Goal: Task Accomplishment & Management: Manage account settings

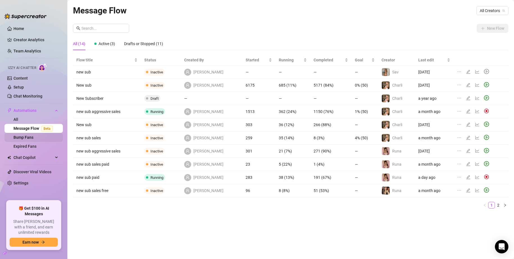
click at [33, 139] on link "Bump Fans" at bounding box center [23, 137] width 20 height 4
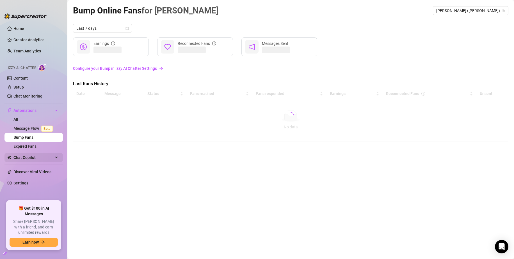
click at [37, 154] on span "Chat Copilot" at bounding box center [33, 157] width 40 height 9
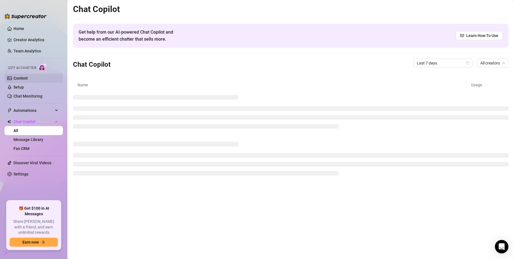
click at [26, 78] on link "Content" at bounding box center [20, 78] width 14 height 4
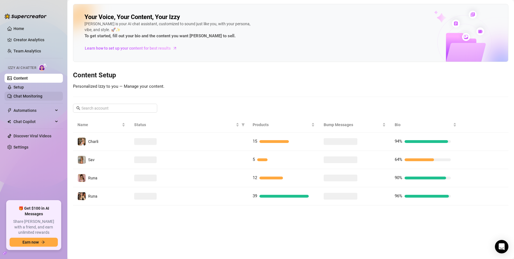
click at [30, 96] on link "Chat Monitoring" at bounding box center [27, 96] width 29 height 4
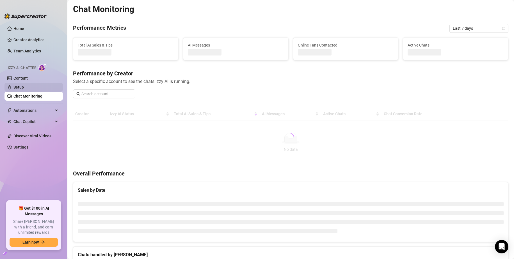
click at [24, 86] on link "Setup" at bounding box center [18, 87] width 10 height 4
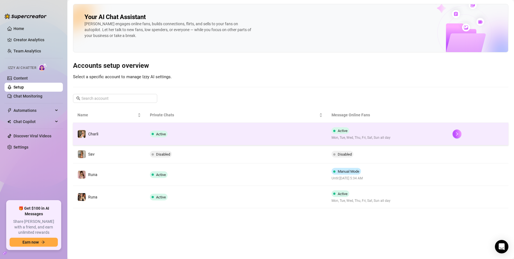
click at [172, 131] on td "Active" at bounding box center [235, 134] width 181 height 22
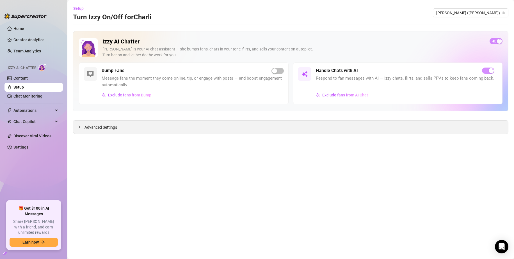
click at [104, 127] on span "Advanced Settings" at bounding box center [100, 127] width 33 height 6
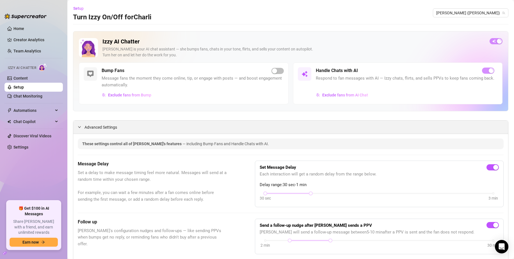
click at [104, 127] on span "Advanced Settings" at bounding box center [100, 127] width 33 height 6
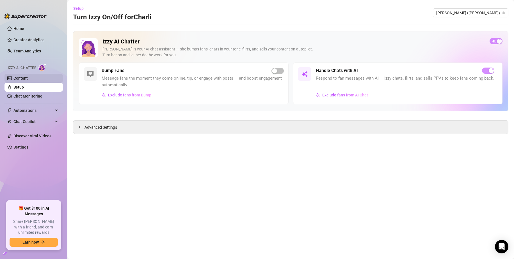
click at [24, 78] on link "Content" at bounding box center [20, 78] width 14 height 4
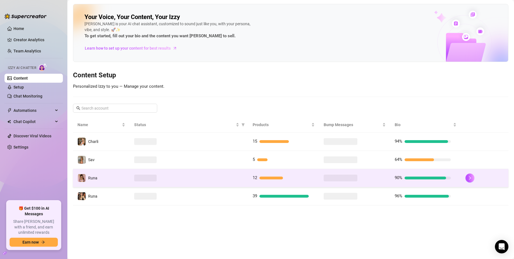
click at [108, 174] on td "Runa" at bounding box center [101, 178] width 57 height 18
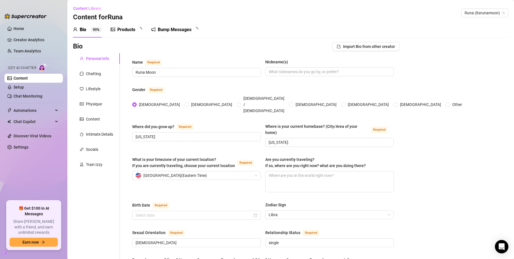
radio input "true"
type input "[DATE]"
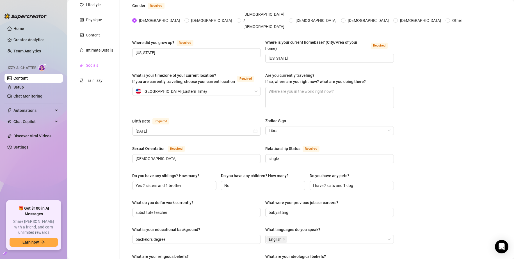
scroll to position [56, 0]
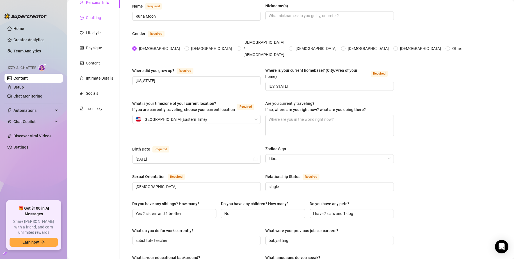
click at [96, 16] on div "Chatting" at bounding box center [93, 18] width 15 height 6
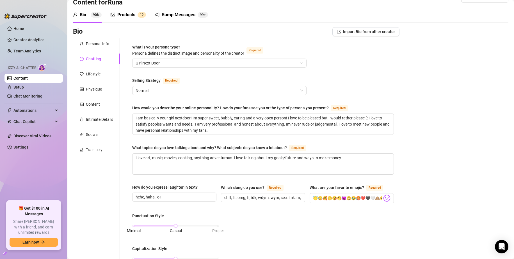
scroll to position [8, 0]
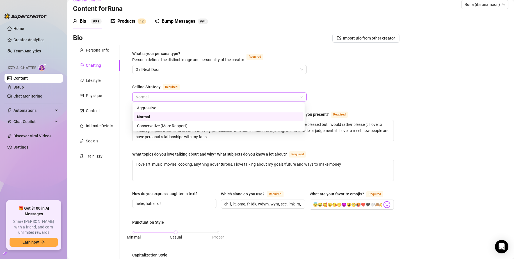
click at [158, 98] on span "Normal" at bounding box center [218, 97] width 167 height 8
click at [154, 125] on div "Conservative (More Rapport)" at bounding box center [218, 126] width 163 height 6
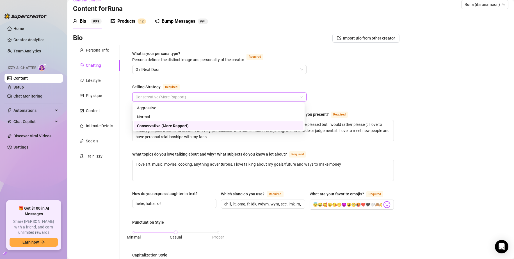
click at [185, 95] on span "Conservative (More Rapport)" at bounding box center [218, 97] width 167 height 8
click at [181, 123] on div "Conservative (More Rapport)" at bounding box center [218, 126] width 163 height 6
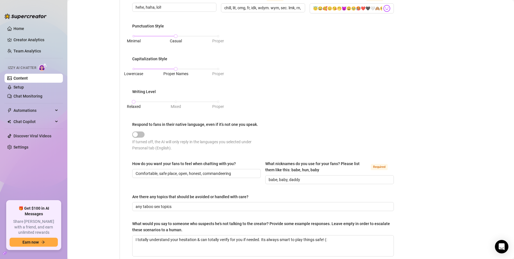
scroll to position [261, 0]
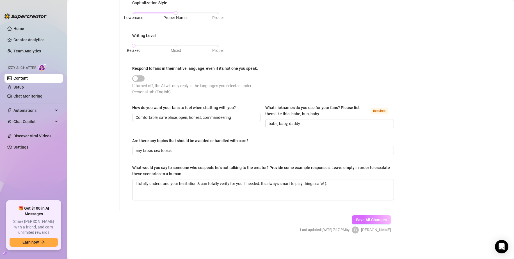
click at [371, 215] on button "Save All Changes" at bounding box center [370, 219] width 39 height 9
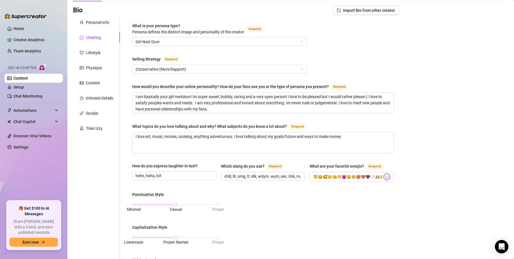
scroll to position [8, 0]
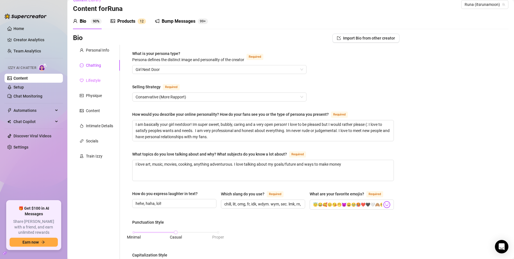
click at [97, 77] on div "Lifestyle" at bounding box center [96, 80] width 47 height 11
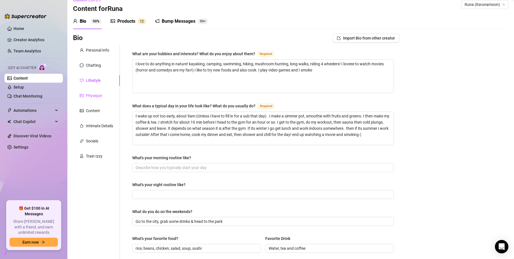
click at [97, 94] on div "Physique" at bounding box center [94, 96] width 16 height 6
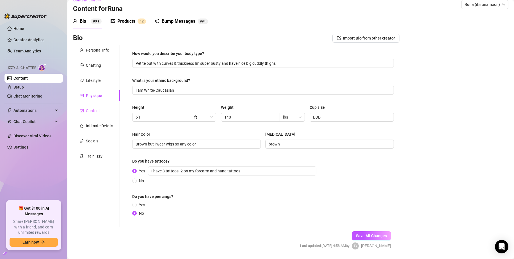
click at [100, 108] on div "Content" at bounding box center [96, 110] width 47 height 11
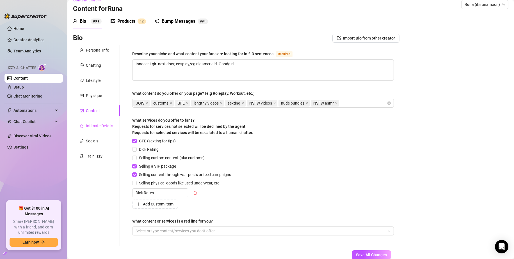
click at [99, 122] on div "Intimate Details" at bounding box center [96, 126] width 47 height 11
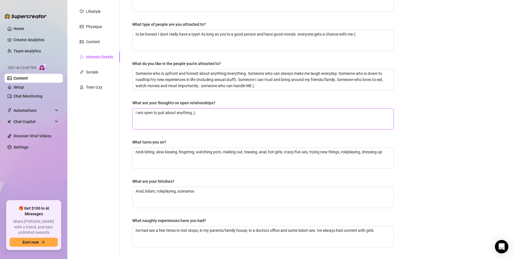
scroll to position [93, 0]
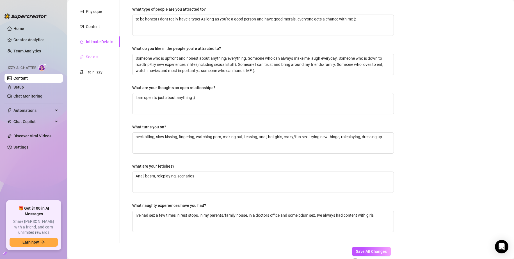
click at [96, 60] on div "Socials" at bounding box center [96, 57] width 47 height 11
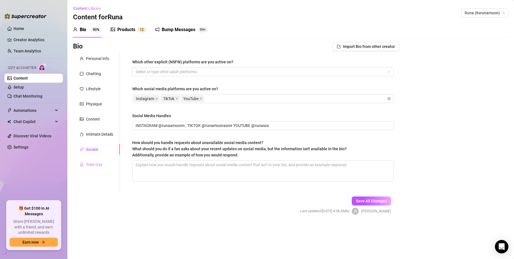
click at [104, 165] on div "Train Izzy" at bounding box center [96, 164] width 47 height 11
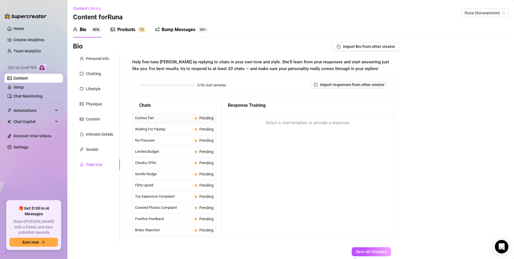
click at [167, 117] on span "Curious Fan" at bounding box center [163, 118] width 57 height 6
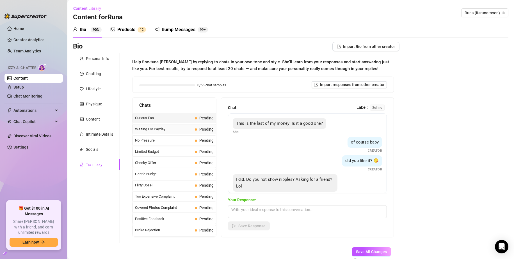
click at [155, 133] on div "Waiting For Payday Pending" at bounding box center [174, 129] width 84 height 10
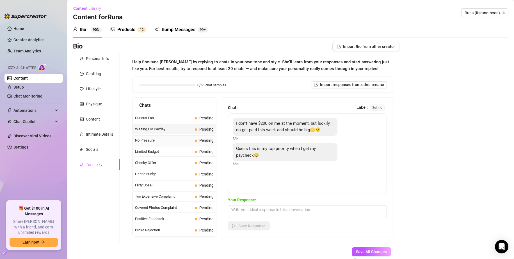
click at [157, 142] on span "No Pressure" at bounding box center [163, 141] width 57 height 6
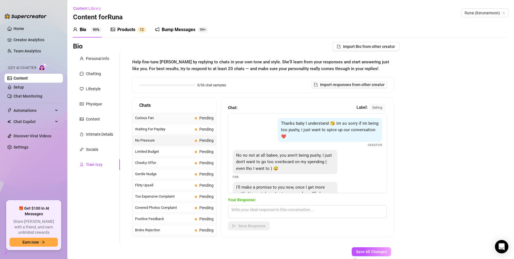
click at [164, 119] on span "Curious Fan" at bounding box center [163, 118] width 57 height 6
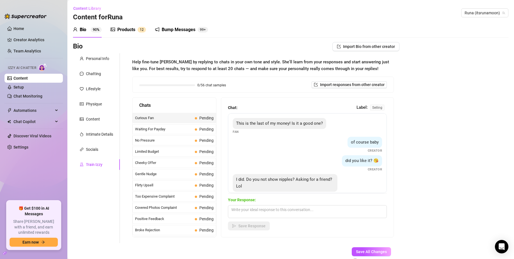
click at [177, 118] on span "Curious Fan" at bounding box center [163, 118] width 57 height 6
click at [176, 126] on span "Waiting For Payday" at bounding box center [163, 129] width 57 height 6
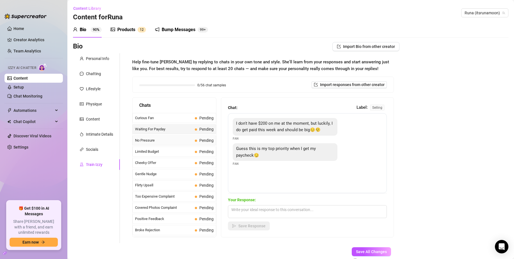
click at [169, 142] on span "No Pressure" at bounding box center [163, 141] width 57 height 6
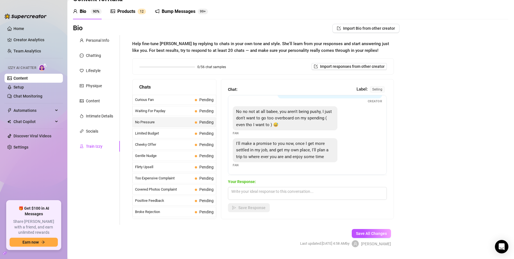
scroll to position [28, 0]
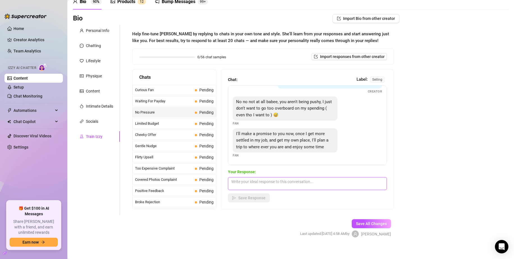
click at [248, 184] on textarea at bounding box center [307, 183] width 159 height 13
type textarea "well, i'd love that, but i'm still just glad I get to spend time talking with y…"
click at [247, 201] on button "Save Response" at bounding box center [249, 198] width 42 height 9
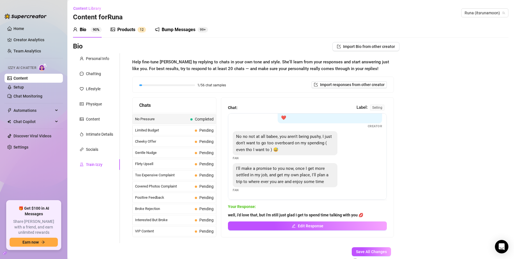
scroll to position [0, 0]
click at [158, 119] on span "Curious Fan" at bounding box center [163, 118] width 57 height 6
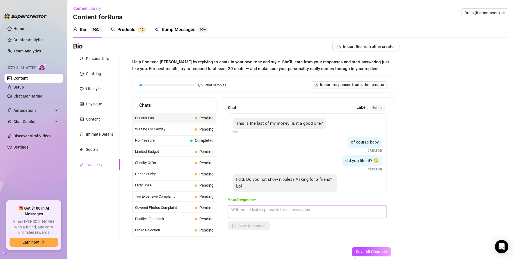
click at [292, 210] on textarea at bounding box center [307, 211] width 159 height 13
click at [173, 150] on span "Limited Budget" at bounding box center [163, 152] width 57 height 6
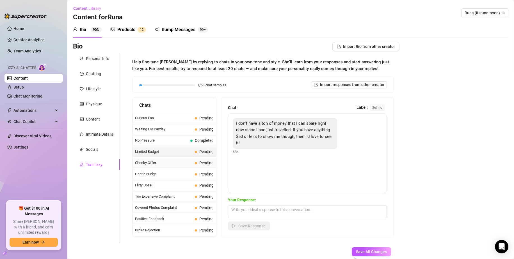
click at [159, 162] on span "Cheeky Offer" at bounding box center [163, 163] width 57 height 6
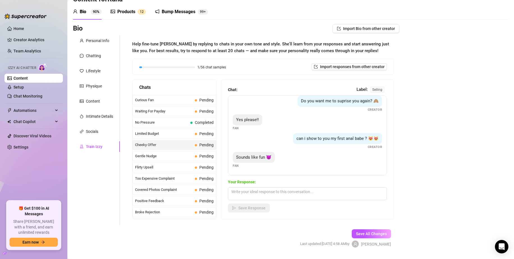
scroll to position [33, 0]
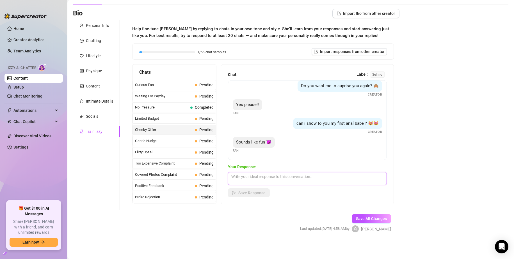
click at [274, 181] on textarea at bounding box center [307, 178] width 159 height 13
click at [287, 181] on textarea "i think u will absolutely LOVE" at bounding box center [307, 178] width 159 height 13
type textarea "i think u will absolutely LOVE it 👀"
click at [260, 195] on span "Save Response" at bounding box center [251, 193] width 27 height 4
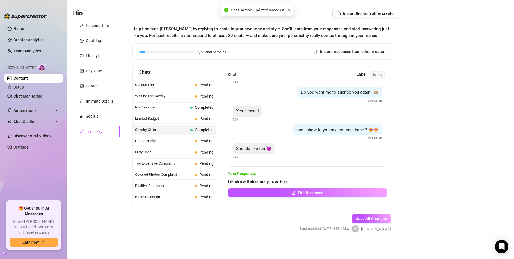
scroll to position [73, 0]
click at [152, 141] on span "Gentle Nudge" at bounding box center [163, 141] width 57 height 6
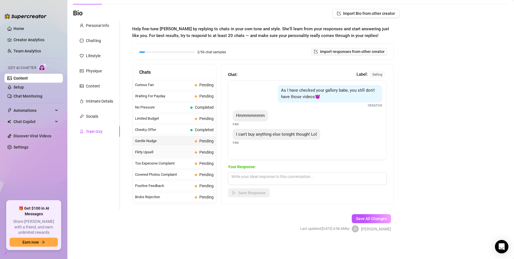
click at [150, 153] on span "Flirty Upsell" at bounding box center [163, 152] width 57 height 6
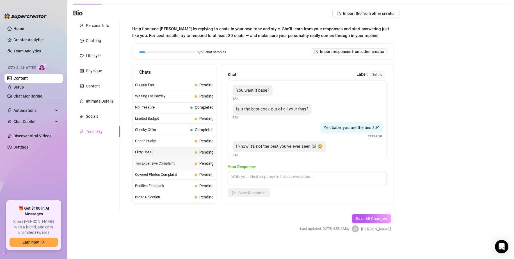
click at [165, 164] on span "Too Expensive Complaint" at bounding box center [163, 164] width 57 height 6
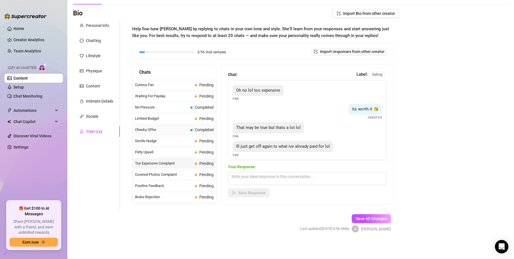
click at [164, 132] on span "Cheeky Offer" at bounding box center [161, 130] width 53 height 6
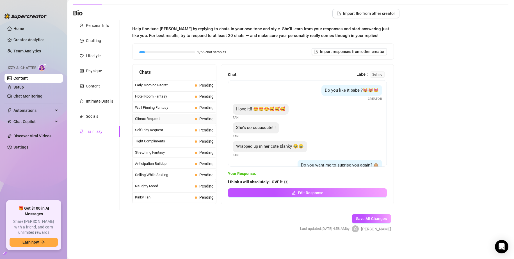
scroll to position [224, 0]
click at [176, 120] on span "Climax Request" at bounding box center [163, 119] width 57 height 6
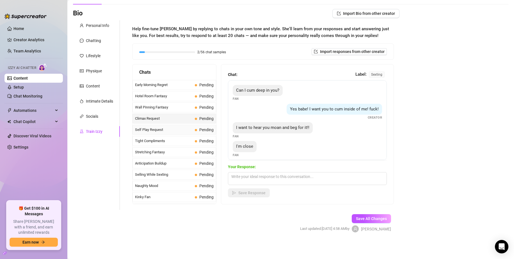
click at [174, 128] on span "Self Play Request" at bounding box center [163, 130] width 57 height 6
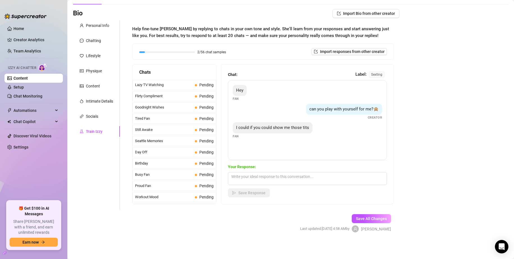
click at [174, 128] on span "Still Awake" at bounding box center [163, 130] width 57 height 6
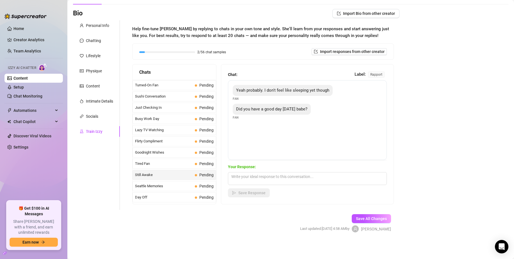
scroll to position [337, 0]
click at [174, 128] on span "Busy Work Day" at bounding box center [163, 130] width 57 height 6
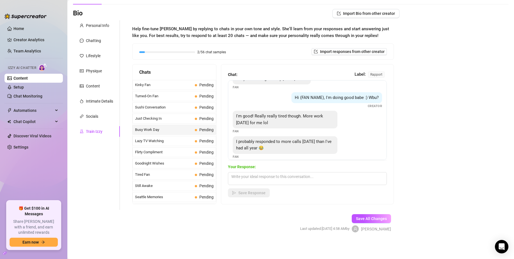
scroll to position [18, 0]
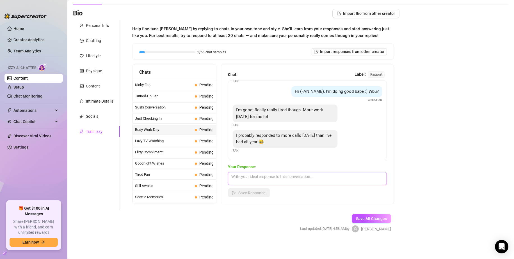
click at [269, 180] on textarea at bounding box center [307, 178] width 159 height 13
drag, startPoint x: 269, startPoint y: 175, endPoint x: 265, endPoint y: 175, distance: 3.6
click at [265, 175] on textarea "awww, sounds like you had a real busy day 😭 i'm glad u decided" at bounding box center [307, 178] width 159 height 13
click at [266, 183] on textarea "awww, sounds like u had a real busy day 😭 i'm glad u decided" at bounding box center [307, 178] width 159 height 13
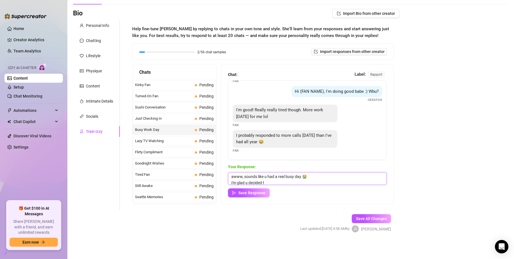
scroll to position [1, 0]
type textarea "awww, sounds like u had a real busy day 😭 i'm glad u decided to come spend time…"
click at [247, 195] on span "Save Response" at bounding box center [251, 193] width 27 height 4
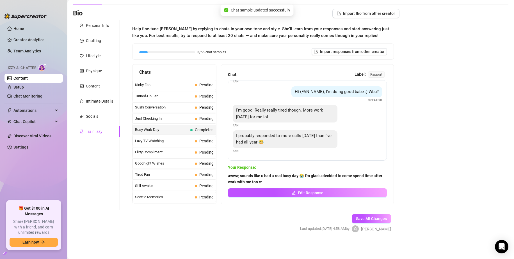
scroll to position [17, 0]
click at [95, 185] on div "Personal Info Chatting Lifestyle Physique Content Intimate Details Socials Trai…" at bounding box center [96, 115] width 47 height 190
click at [92, 184] on div "Personal Info Chatting Lifestyle Physique Content Intimate Details Socials Trai…" at bounding box center [96, 115] width 47 height 190
click at [166, 140] on span "Lazy TV Watching" at bounding box center [163, 141] width 57 height 6
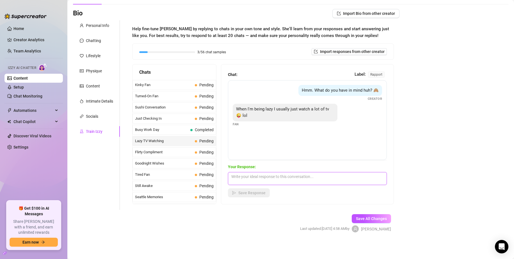
click at [257, 183] on textarea at bounding box center [307, 178] width 159 height 13
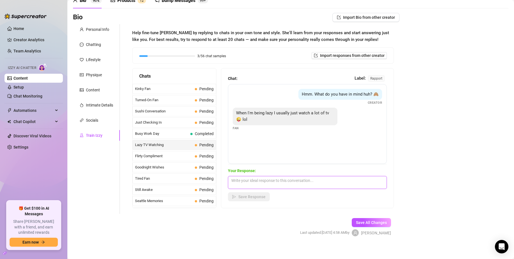
scroll to position [33, 0]
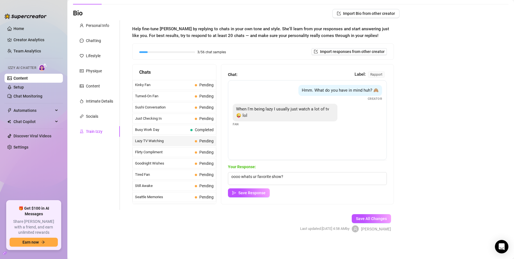
click at [488, 136] on div "Bio Import Bio from other creator Personal Info Chatting Lifestyle Physique Con…" at bounding box center [290, 125] width 435 height 233
click at [100, 188] on div "Personal Info Chatting Lifestyle Physique Content Intimate Details Socials Trai…" at bounding box center [96, 115] width 47 height 190
click at [285, 179] on textarea "oooo whats ur favorite show?" at bounding box center [307, 178] width 159 height 13
type textarea "oooo whats ur favorite show? 👀"
click at [259, 194] on span "Save Response" at bounding box center [251, 193] width 27 height 4
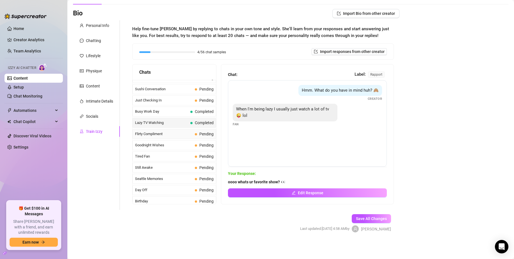
scroll to position [365, 0]
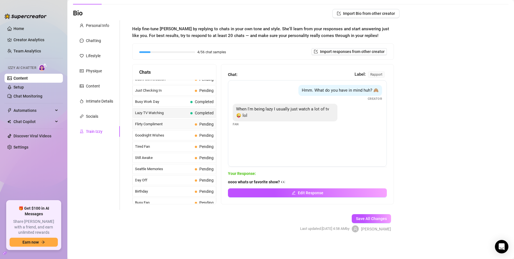
click at [173, 125] on span "Flirty Compliment" at bounding box center [163, 124] width 57 height 6
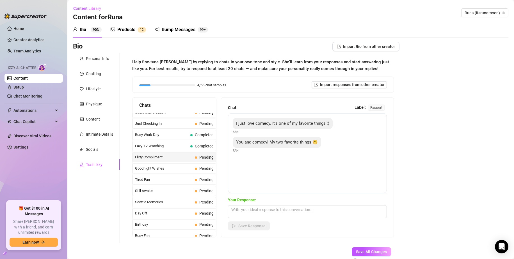
scroll to position [28, 0]
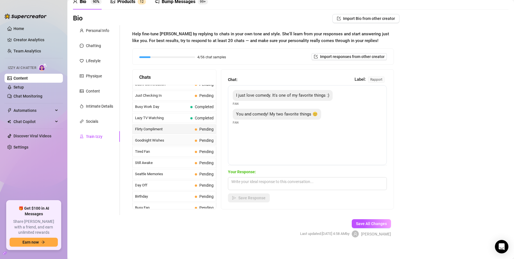
click at [166, 141] on span "Goodnight Wishes" at bounding box center [163, 141] width 57 height 6
click at [254, 185] on textarea at bounding box center [307, 183] width 159 height 13
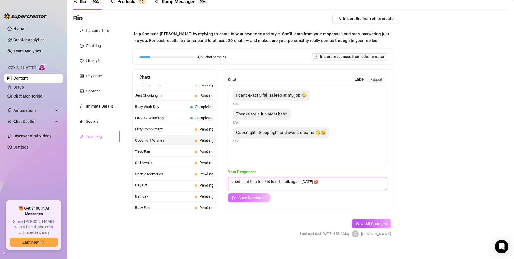
type textarea "goodnight to u too!! i'd love to talk again [DATE] 💋"
click at [260, 199] on span "Save Response" at bounding box center [251, 198] width 27 height 4
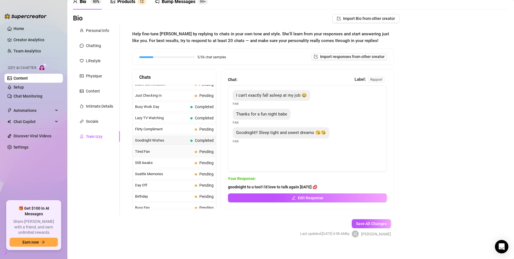
click at [153, 151] on span "Tired Fan" at bounding box center [163, 152] width 57 height 6
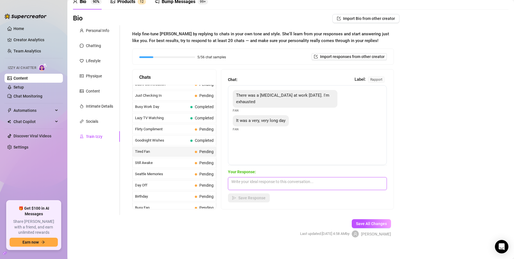
click at [253, 187] on textarea at bounding box center [307, 183] width 159 height 13
type textarea "well i'm glad that u are finally able to relax and i'm double glad that it's wi…"
click at [252, 201] on button "Save Response" at bounding box center [249, 198] width 42 height 9
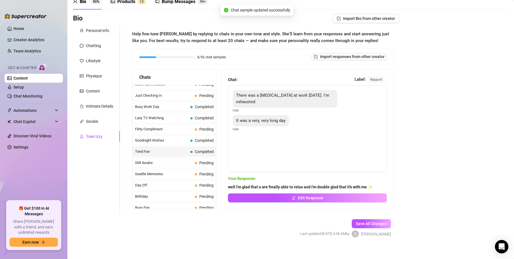
scroll to position [393, 0]
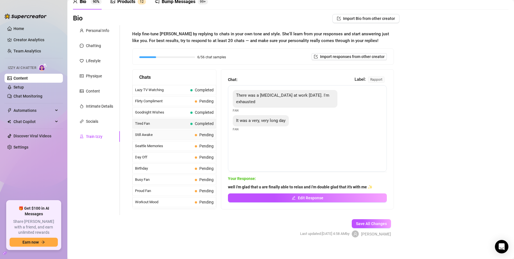
click at [175, 138] on div "Still Awake Pending" at bounding box center [174, 135] width 84 height 10
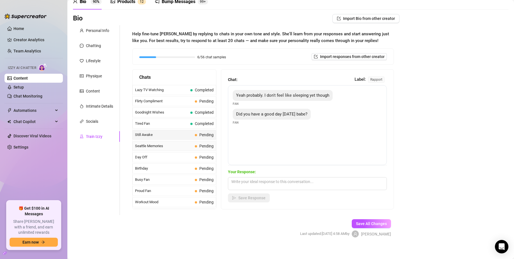
click at [157, 145] on span "Seattle Memories" at bounding box center [163, 146] width 57 height 6
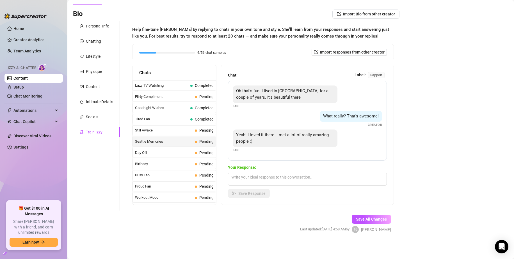
scroll to position [33, 0]
click at [173, 141] on span "Seattle Memories" at bounding box center [163, 141] width 57 height 6
click at [161, 152] on span "Day Off" at bounding box center [163, 152] width 57 height 6
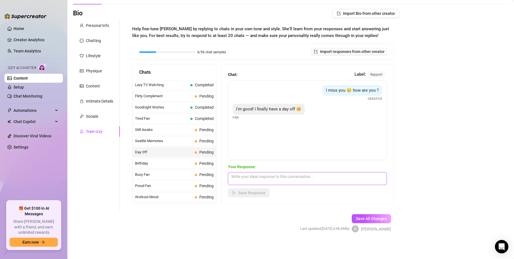
click at [236, 181] on textarea at bounding box center [307, 178] width 159 height 13
type textarea "ooo what are u gonna do [DATE] then? 👀"
click at [264, 192] on span "Save Response" at bounding box center [251, 193] width 27 height 4
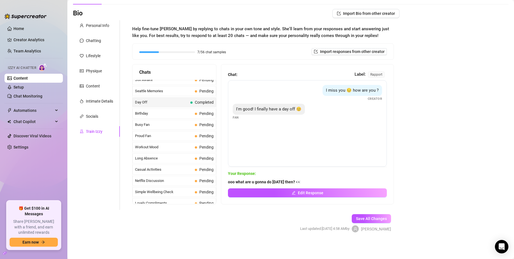
scroll to position [449, 0]
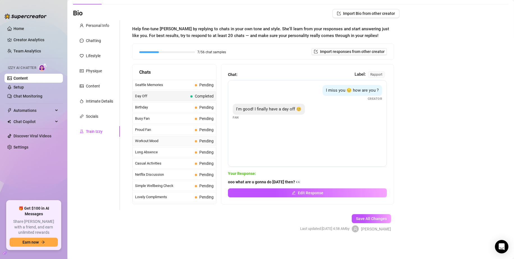
click at [164, 139] on span "Workout Mood" at bounding box center [163, 141] width 57 height 6
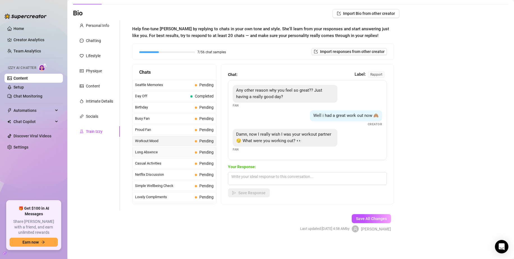
click at [165, 149] on div "Long Absence Pending" at bounding box center [174, 152] width 84 height 10
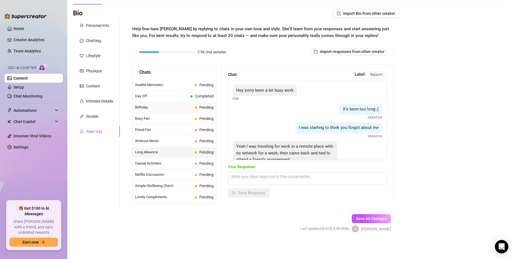
click at [169, 110] on span "Birthday" at bounding box center [163, 108] width 57 height 6
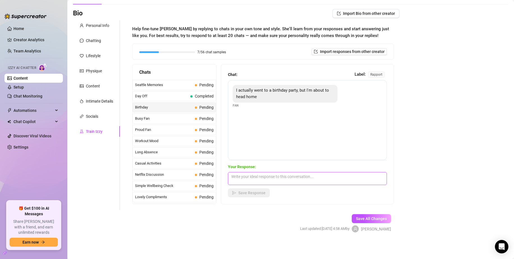
click at [249, 180] on textarea at bounding box center [307, 178] width 159 height 13
type textarea "w"
type textarea "ur birthday or just a friends? 🎉"
click at [360, 218] on span "Save All Changes" at bounding box center [371, 219] width 31 height 4
click at [258, 194] on span "Save Response" at bounding box center [251, 193] width 27 height 4
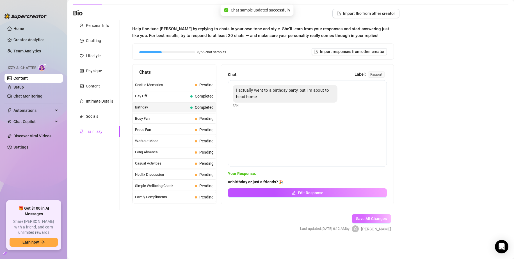
click at [365, 216] on button "Save All Changes" at bounding box center [370, 218] width 39 height 9
click at [183, 120] on span "Busy Fan" at bounding box center [163, 119] width 57 height 6
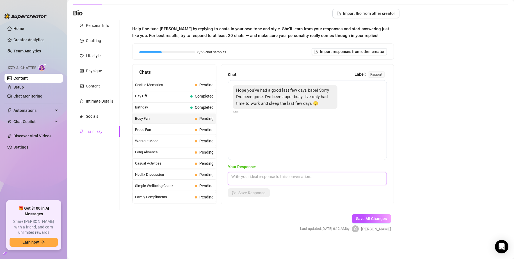
click at [240, 177] on textarea at bounding box center [307, 178] width 159 height 13
click at [250, 183] on textarea "yknow, i'm really glad u were able to take time out of ur busy day to come talk…" at bounding box center [307, 178] width 159 height 13
type textarea "yknow, i'm really glad u were able to take time out of ur busy day to come talk…"
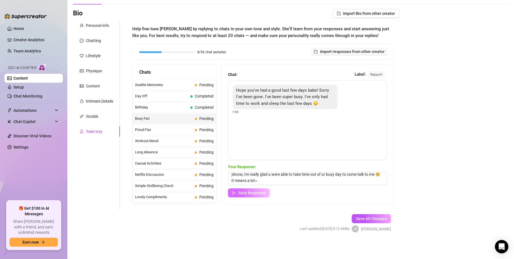
click at [262, 189] on button "Save Response" at bounding box center [249, 192] width 42 height 9
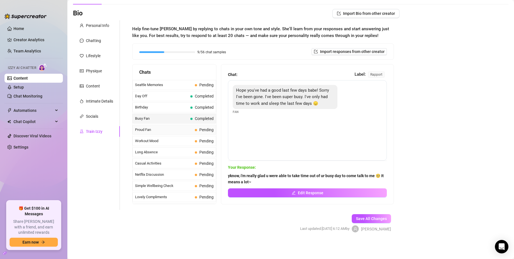
click at [162, 129] on span "Proud Fan" at bounding box center [163, 130] width 57 height 6
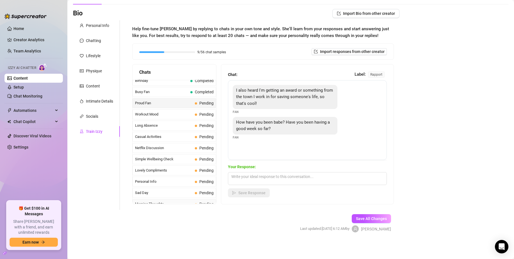
scroll to position [447, 0]
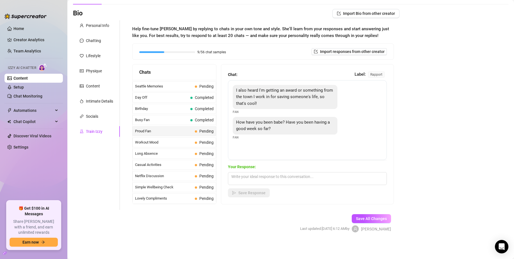
click at [167, 133] on span "Proud Fan" at bounding box center [163, 131] width 57 height 6
click at [257, 179] on textarea at bounding box center [307, 178] width 159 height 13
click at [371, 174] on textarea "oh my god, that's awesome! i'm so happy to hear that and so proud of u!! 💞" at bounding box center [307, 178] width 159 height 13
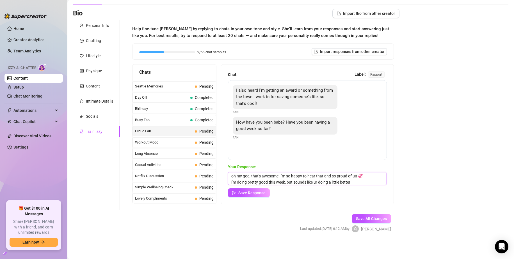
click at [356, 181] on textarea "oh my god, that's awesome! i'm so happy to hear that and so proud of u!! 💞 i'm …" at bounding box center [307, 178] width 159 height 13
type textarea "oh my god, that's awesome! i'm so happy to hear that and so proud of u!! 💞 i'm …"
click at [254, 188] on button "Save Response" at bounding box center [249, 192] width 42 height 9
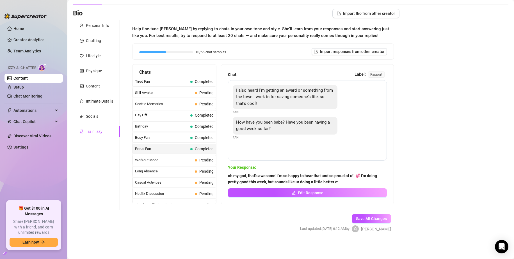
scroll to position [419, 0]
click at [381, 219] on span "Save All Changes" at bounding box center [371, 219] width 31 height 4
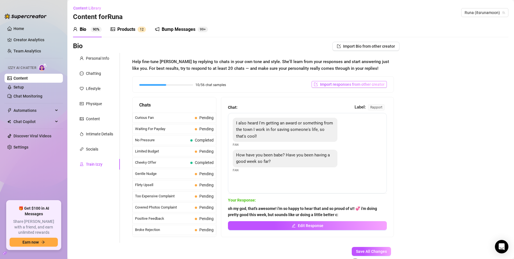
scroll to position [0, 0]
click at [468, 15] on span "Runa (itsrunamoon)" at bounding box center [484, 13] width 40 height 8
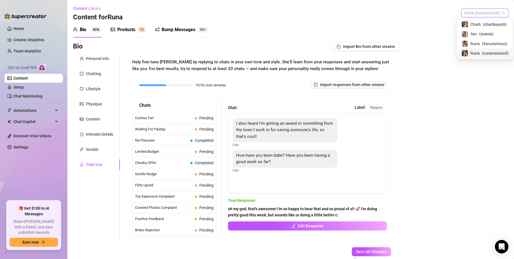
click at [478, 54] on span "Runa" at bounding box center [474, 53] width 9 height 6
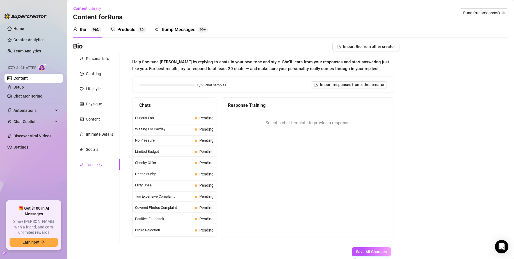
click at [169, 29] on div "Bump Messages" at bounding box center [179, 29] width 34 height 7
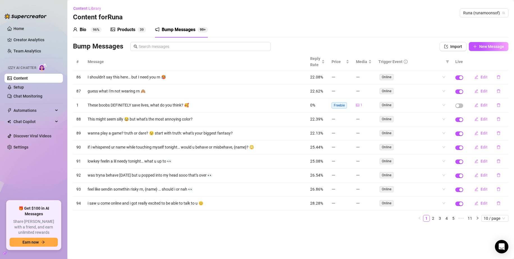
click at [91, 25] on div "Bio 96%" at bounding box center [87, 30] width 29 height 16
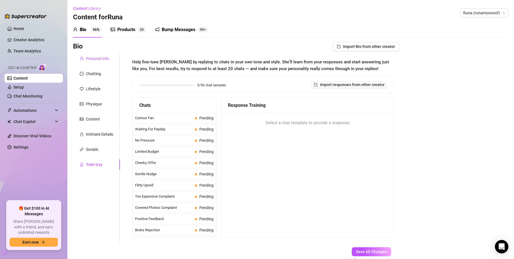
click at [97, 58] on div "Personal Info" at bounding box center [97, 59] width 23 height 6
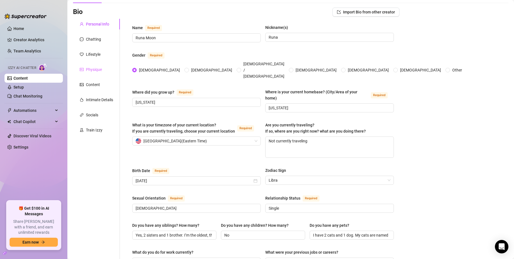
scroll to position [28, 0]
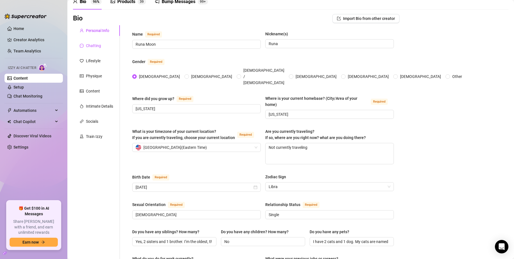
click at [92, 47] on div "Chatting" at bounding box center [93, 46] width 15 height 6
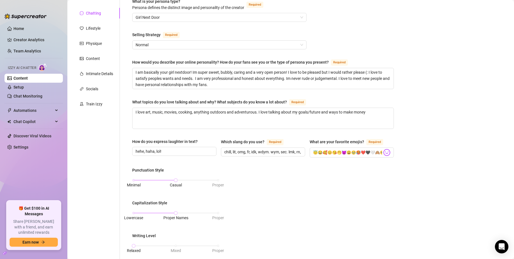
scroll to position [56, 0]
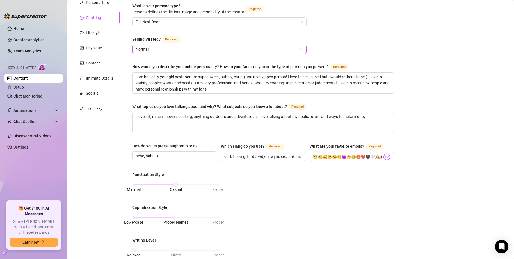
click at [148, 47] on span "Normal" at bounding box center [218, 49] width 167 height 8
drag, startPoint x: 150, startPoint y: 60, endPoint x: 165, endPoint y: 75, distance: 20.4
click at [165, 75] on div "Aggressive Normal Conservative (More Rapport)" at bounding box center [219, 69] width 170 height 27
click at [165, 75] on div "Conservative (More Rapport)" at bounding box center [219, 78] width 170 height 9
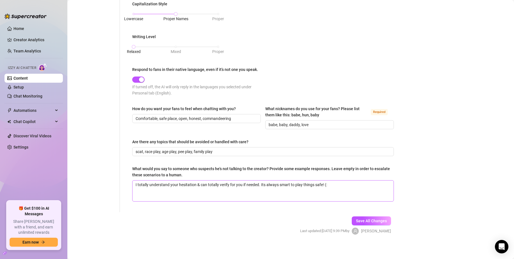
scroll to position [261, 0]
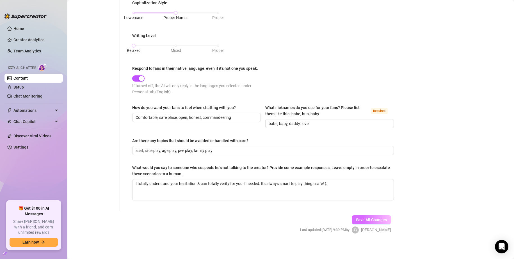
click at [365, 215] on button "Save All Changes" at bounding box center [370, 219] width 39 height 9
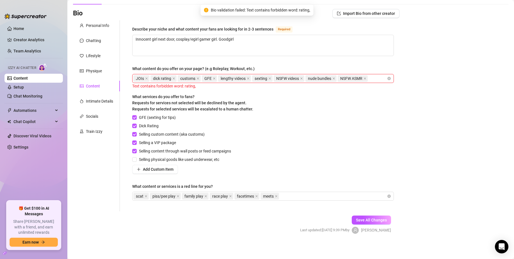
scroll to position [34, 0]
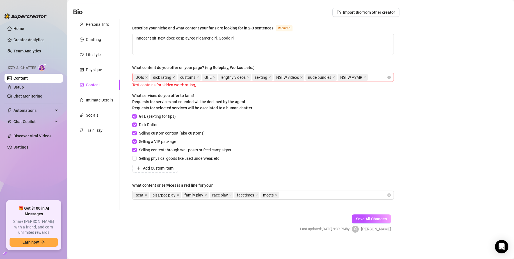
click at [174, 79] on span at bounding box center [173, 77] width 3 height 6
click at [133, 125] on input "Dick Rating" at bounding box center [134, 125] width 4 height 4
checkbox input "false"
click at [152, 166] on span "Add Custom Item" at bounding box center [158, 168] width 31 height 4
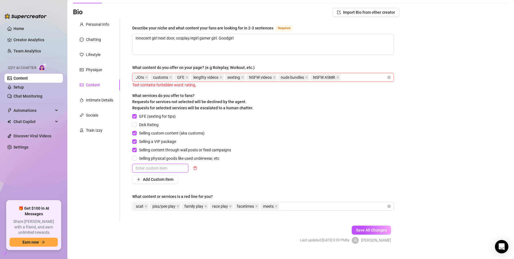
click at [152, 166] on input "text" at bounding box center [160, 168] width 56 height 9
type input "DR"
click at [224, 178] on div "Add Custom Item" at bounding box center [182, 179] width 101 height 9
click at [172, 170] on input "DR" at bounding box center [160, 168] width 56 height 9
click at [348, 80] on div "JOIs customs GFE lengthy videos sexting NSFW videos nude bundles NSFW ASMR" at bounding box center [259, 77] width 253 height 8
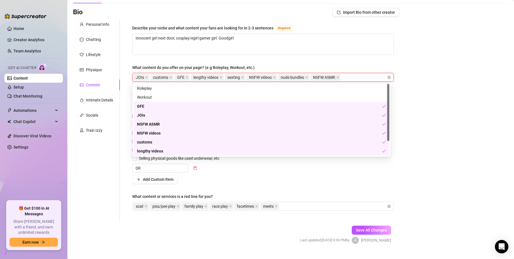
click at [442, 157] on div "Bio Import Bio from other creator Personal Info Chatting Lifestyle Physique Con…" at bounding box center [290, 131] width 435 height 246
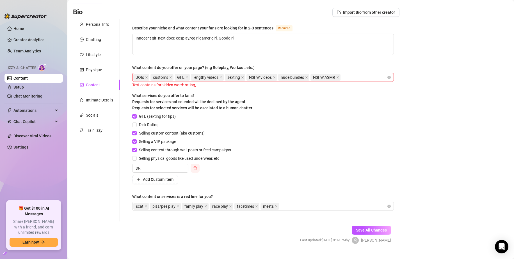
click at [195, 167] on icon "delete" at bounding box center [195, 168] width 4 height 4
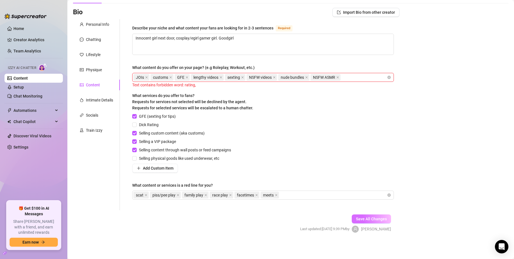
click at [374, 220] on span "Save All Changes" at bounding box center [371, 219] width 31 height 4
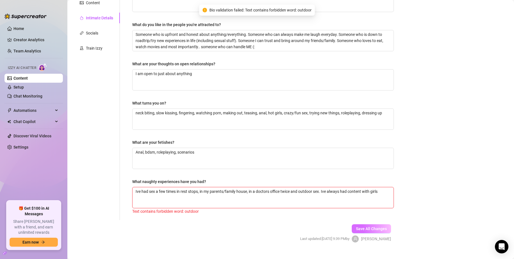
scroll to position [126, 0]
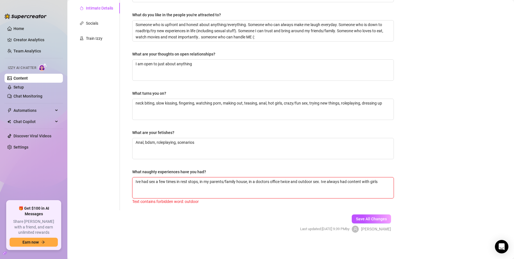
drag, startPoint x: 300, startPoint y: 181, endPoint x: 313, endPoint y: 181, distance: 13.5
click at [313, 181] on textarea "Ive had sex a few times in rest stops, in my parents/family house, in a doctors…" at bounding box center [262, 188] width 261 height 21
type textarea "Ive had sex a few times in rest stops, in my parents/family house, in a doctors…"
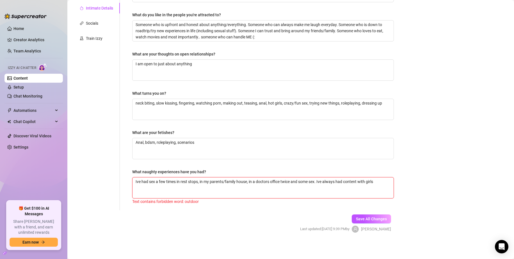
type textarea "Ive had sex a few times in rest stops, in my parents/family house, in a doctors…"
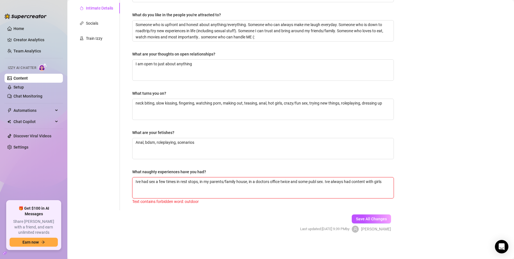
type textarea "Ive had sex a few times in rest stops, in my parents/family house, in a doctors…"
click at [372, 218] on span "Save All Changes" at bounding box center [371, 219] width 31 height 4
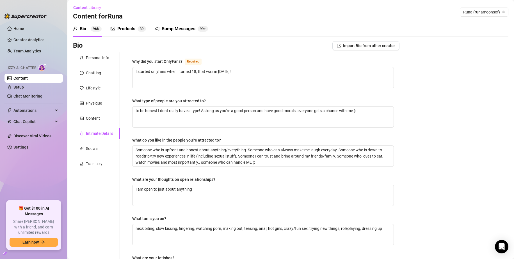
scroll to position [0, 0]
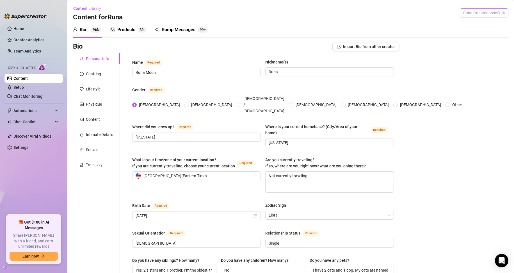
click at [245, 14] on span "Runa (runamoonsof)" at bounding box center [484, 13] width 42 height 8
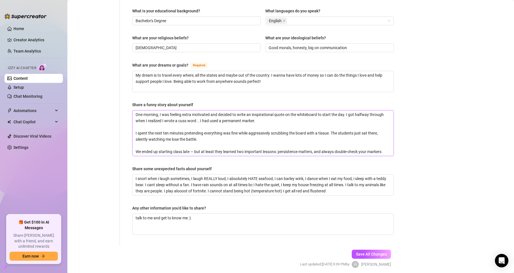
scroll to position [314, 0]
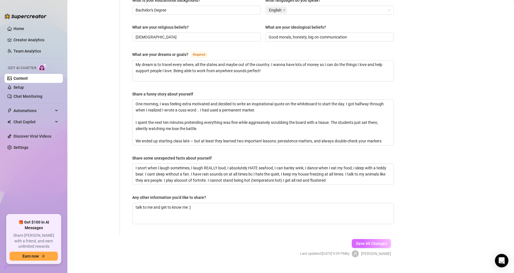
click at [245, 239] on button "Save All Changes" at bounding box center [370, 243] width 39 height 9
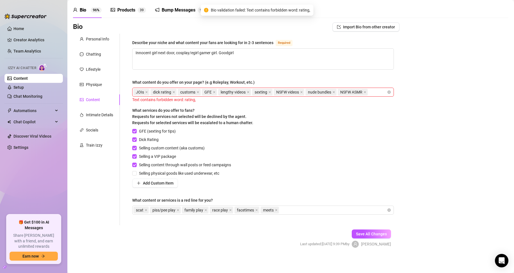
scroll to position [21, 0]
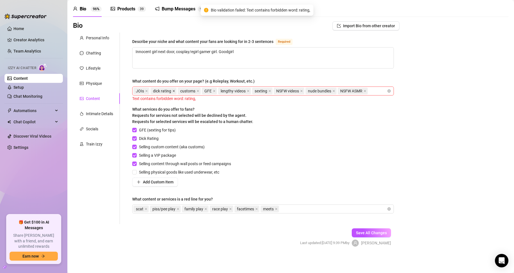
click at [174, 92] on icon "close" at bounding box center [173, 90] width 3 height 3
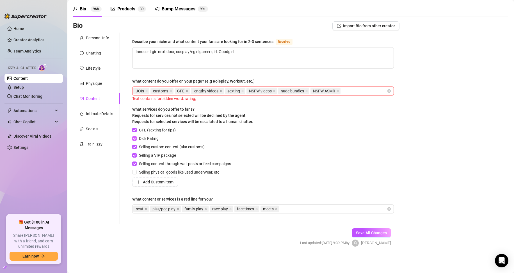
click at [135, 136] on input "Dick Rating" at bounding box center [134, 138] width 4 height 4
checkbox input "false"
click at [245, 232] on span "Save All Changes" at bounding box center [371, 232] width 31 height 4
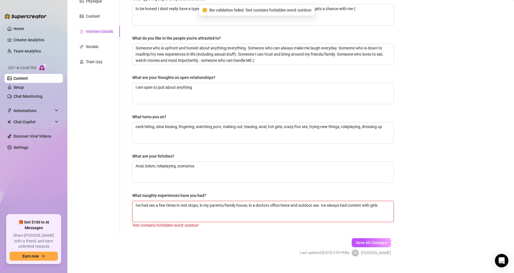
scroll to position [113, 0]
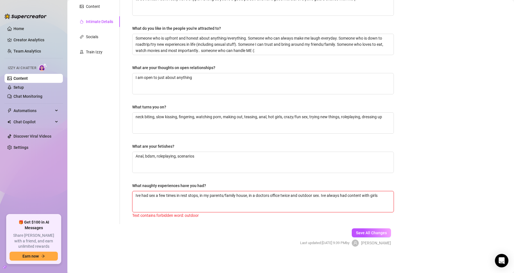
drag, startPoint x: 300, startPoint y: 194, endPoint x: 314, endPoint y: 198, distance: 13.8
click at [245, 198] on textarea "Ive had sex a few times in rest stops, in my parents/family house, in a doctors…" at bounding box center [262, 201] width 261 height 21
type textarea "Ive had sex a few times in rest stops, in my parents/family house, in a doctors…"
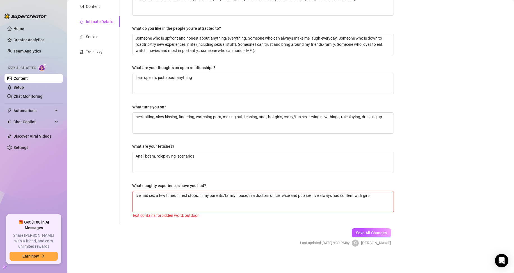
type textarea "Ive had sex a few times in rest stops, in my parents/family house, in a doctors…"
click at [245, 233] on span "Save All Changes" at bounding box center [371, 232] width 31 height 4
drag, startPoint x: 318, startPoint y: 195, endPoint x: 300, endPoint y: 195, distance: 17.4
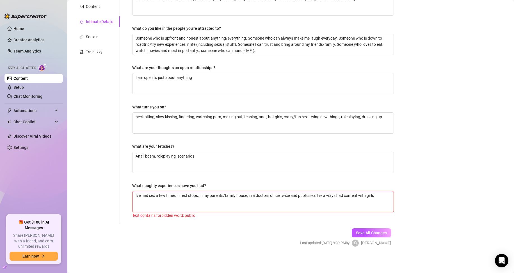
click at [245, 195] on textarea "Ive had sex a few times in rest stops, in my parents/family house, in a doctors…" at bounding box center [262, 201] width 261 height 21
type textarea "Ive had sex a few times in rest stops, in my parents/family house, in a doctors…"
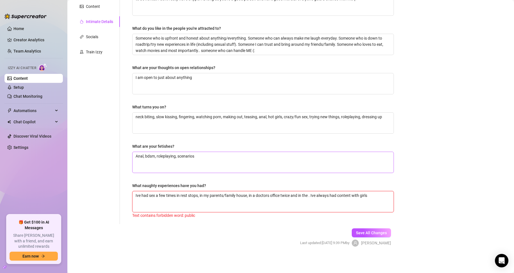
type textarea "Ive had sex a few times in rest stops, in my parents/family house, in a doctors…"
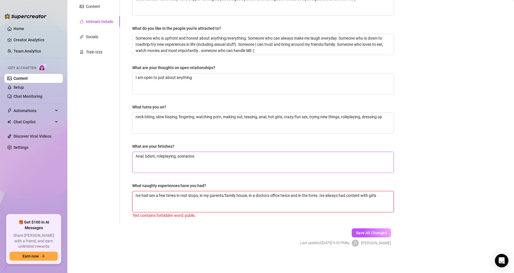
type textarea "Ive had sex a few times in rest stops, in my parents/family house, in a doctors…"
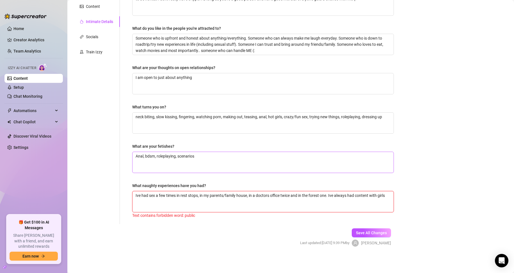
type textarea "Ive had sex a few times in rest stops, in my parents/family house, in a doctors…"
click at [245, 230] on span "Save All Changes" at bounding box center [371, 232] width 31 height 4
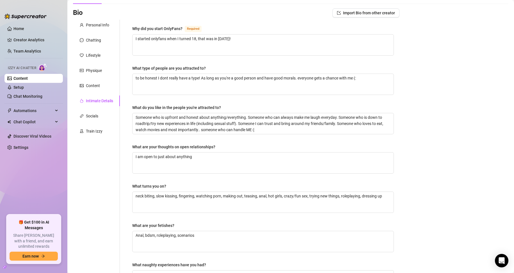
scroll to position [27, 0]
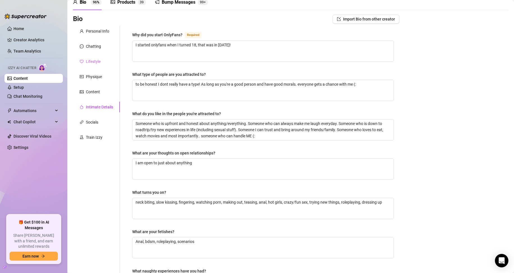
click at [104, 61] on div "Lifestyle" at bounding box center [96, 61] width 47 height 11
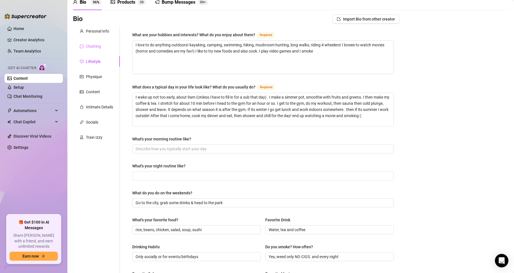
click at [101, 47] on div "Chatting" at bounding box center [96, 46] width 47 height 11
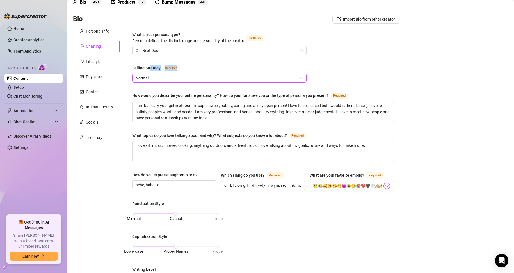
drag, startPoint x: 150, startPoint y: 70, endPoint x: 160, endPoint y: 78, distance: 12.0
click at [154, 74] on div "Selling Strategy Required Normal" at bounding box center [219, 74] width 174 height 18
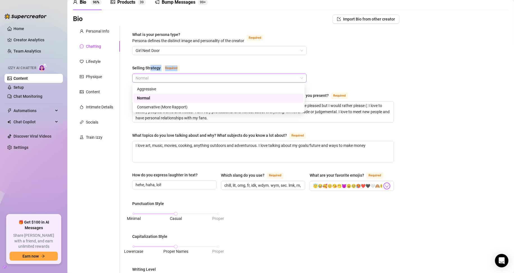
click at [160, 78] on span "Normal" at bounding box center [218, 78] width 167 height 8
click at [160, 107] on div "Conservative (More Rapport)" at bounding box center [218, 107] width 163 height 6
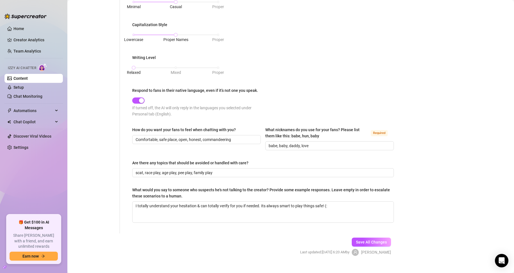
scroll to position [247, 0]
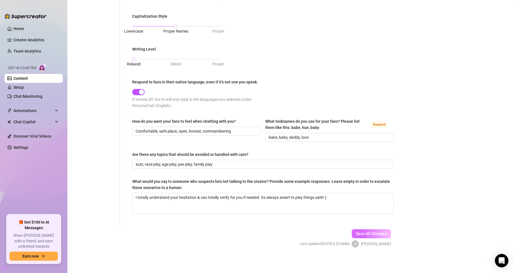
click at [245, 229] on button "Save All Changes" at bounding box center [370, 233] width 39 height 9
click at [139, 89] on div "button" at bounding box center [141, 91] width 5 height 5
click at [142, 93] on span "button" at bounding box center [138, 92] width 12 height 6
click at [142, 93] on div "button" at bounding box center [141, 91] width 5 height 5
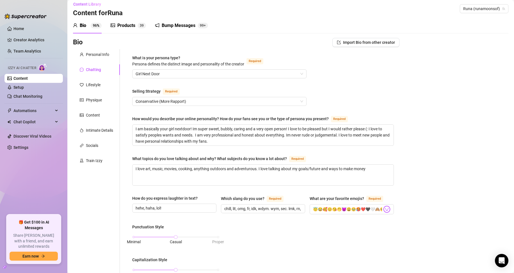
scroll to position [0, 0]
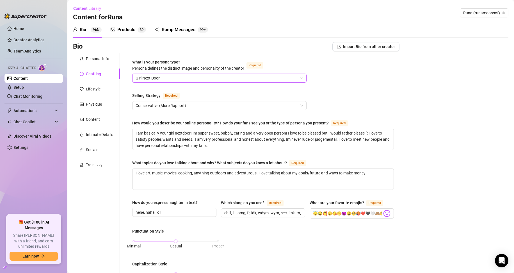
click at [205, 76] on span "Girl Next Door" at bounding box center [218, 78] width 167 height 8
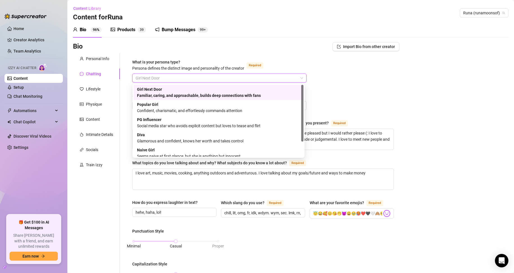
click at [203, 78] on span "Girl Next Door" at bounding box center [218, 78] width 167 height 8
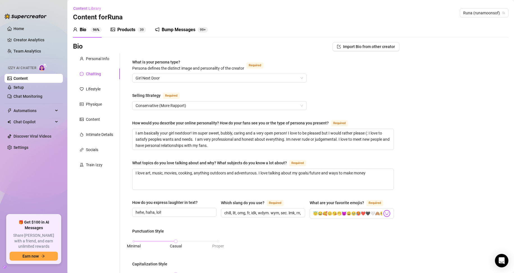
click at [95, 33] on div "Bio 96%" at bounding box center [87, 30] width 29 height 16
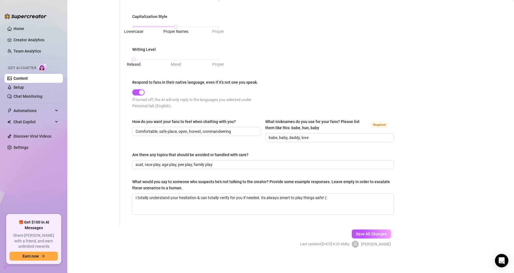
scroll to position [247, 0]
click at [245, 229] on button "Save All Changes" at bounding box center [370, 233] width 39 height 9
